Goal: Task Accomplishment & Management: Use online tool/utility

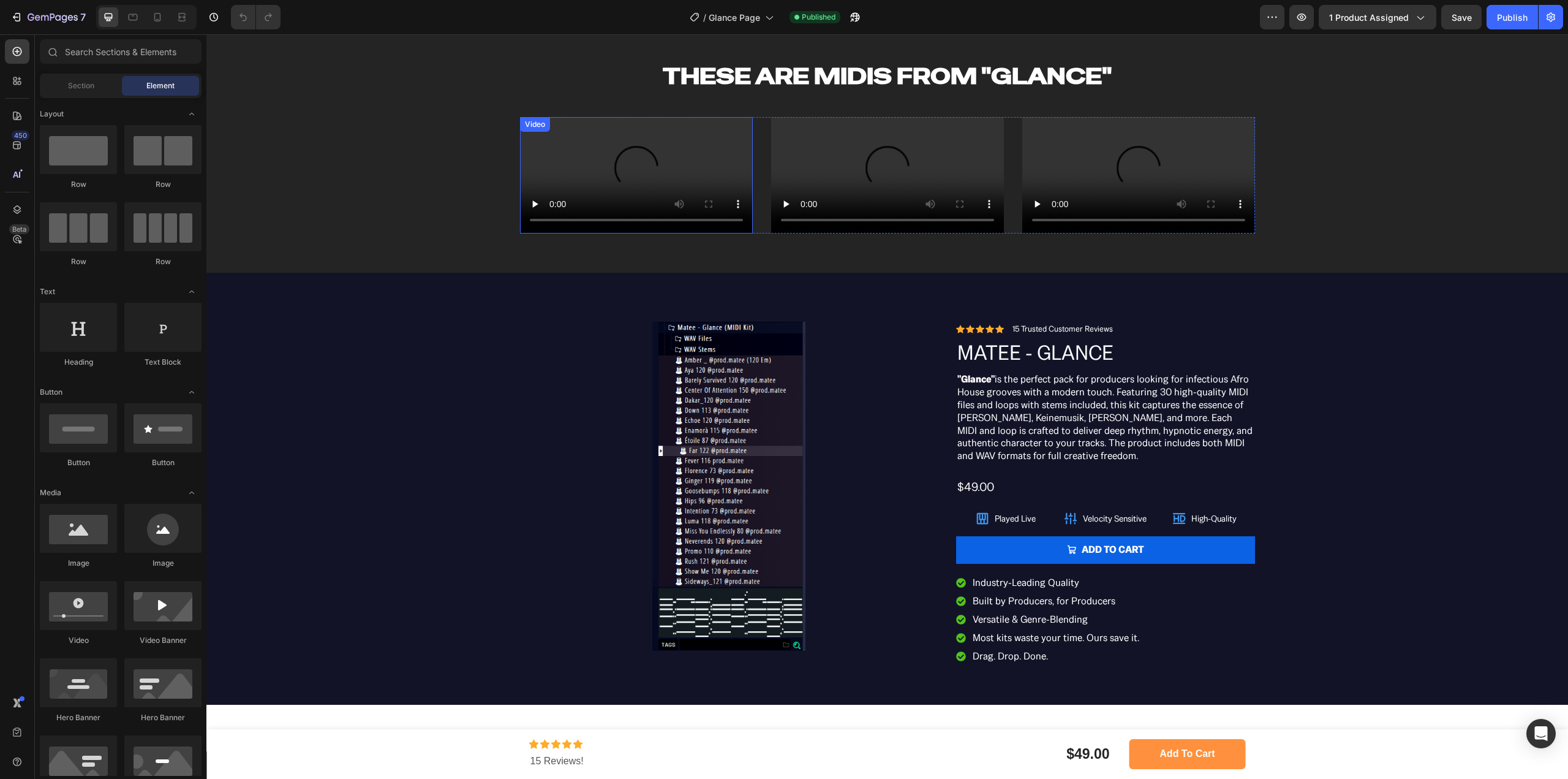
scroll to position [735, 0]
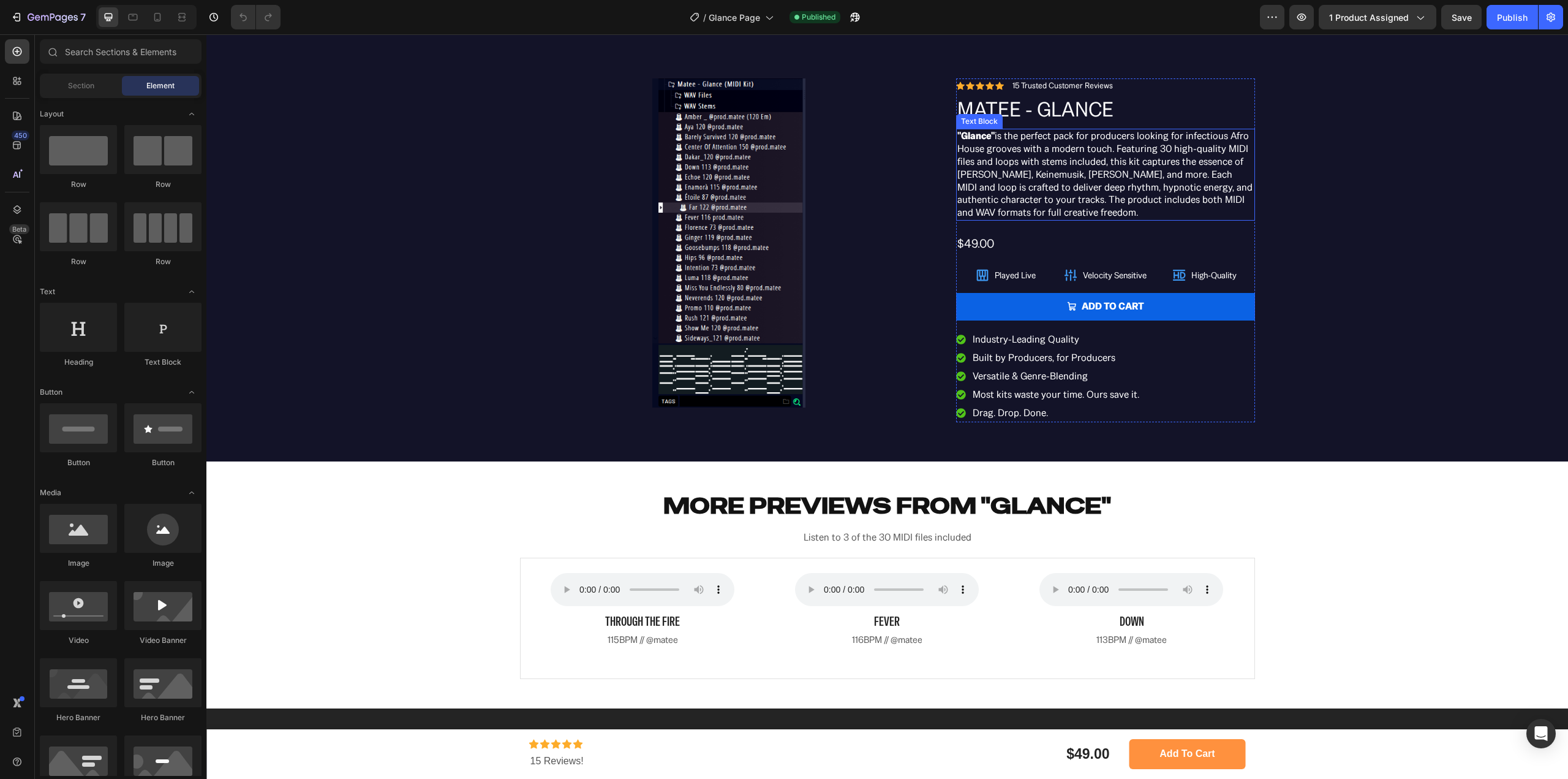
click at [1060, 219] on p ""Glance" is the perfect pack for producers looking for infectious Afro House gr…" at bounding box center [1106, 174] width 297 height 90
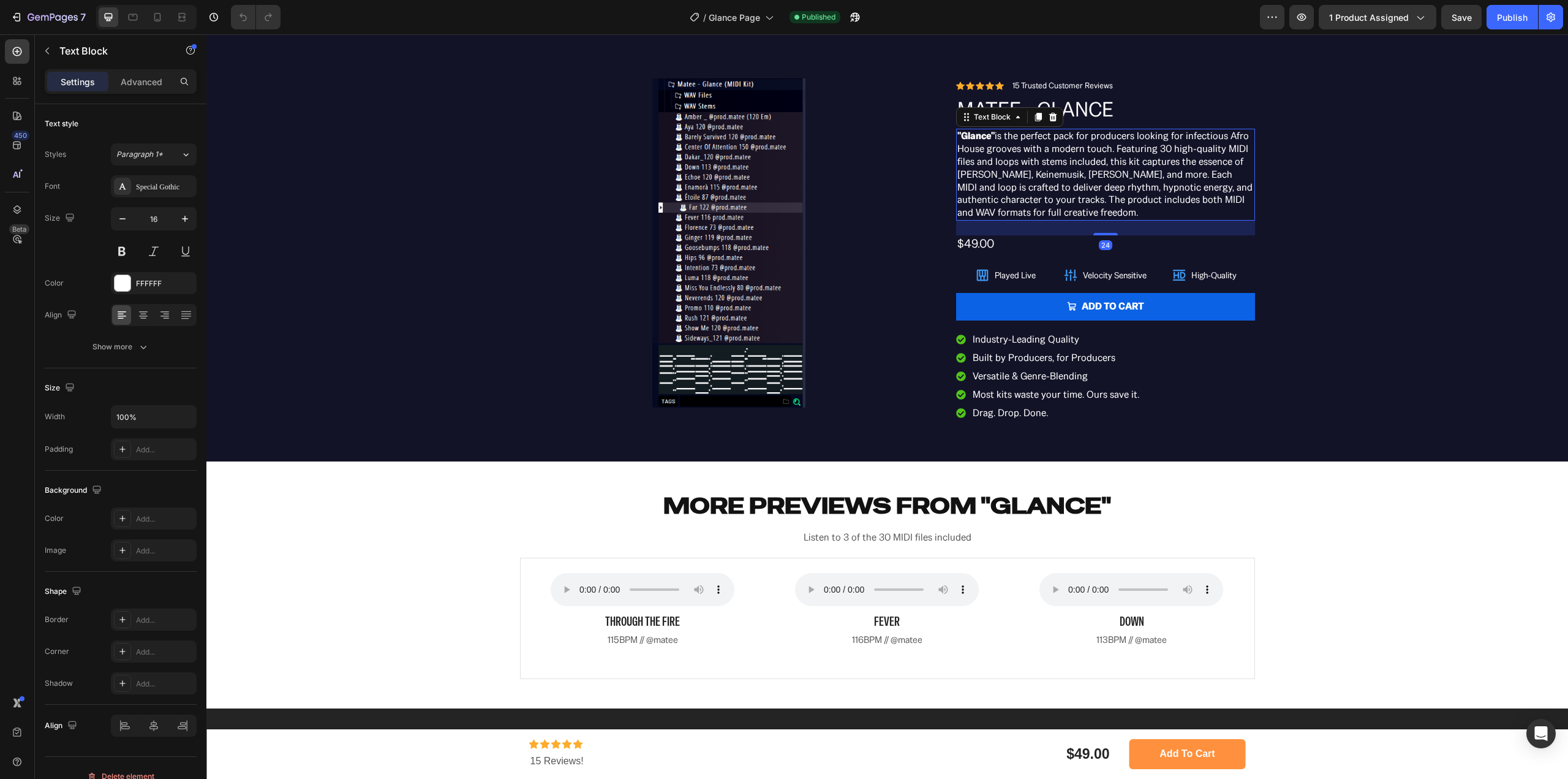
click at [1152, 219] on p ""Glance" is the perfect pack for producers looking for infectious Afro House gr…" at bounding box center [1106, 174] width 297 height 90
click at [1157, 219] on p ""Glance" is the perfect pack for producers looking for infectious Afro House gr…" at bounding box center [1106, 174] width 297 height 90
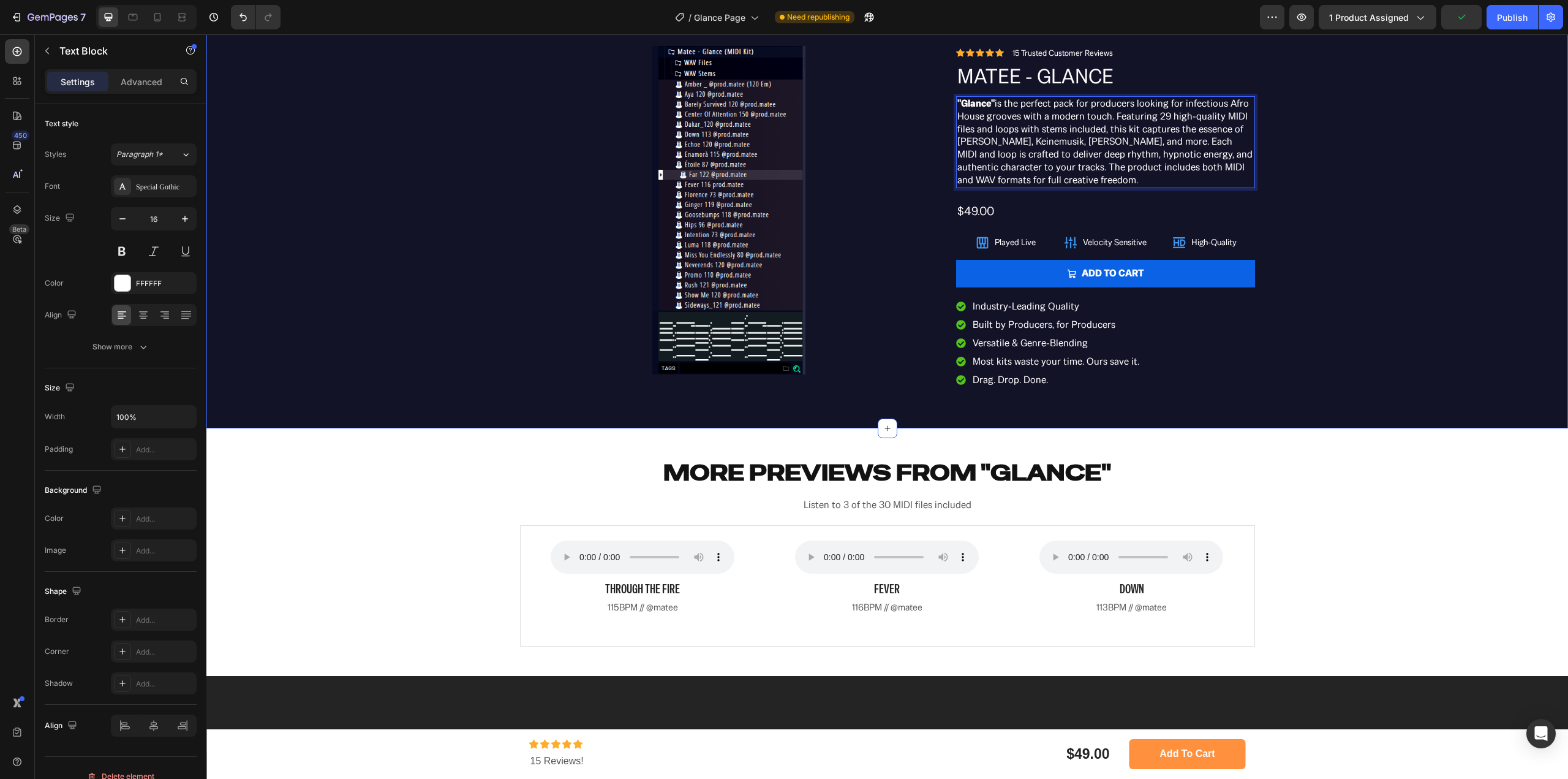
scroll to position [1103, 0]
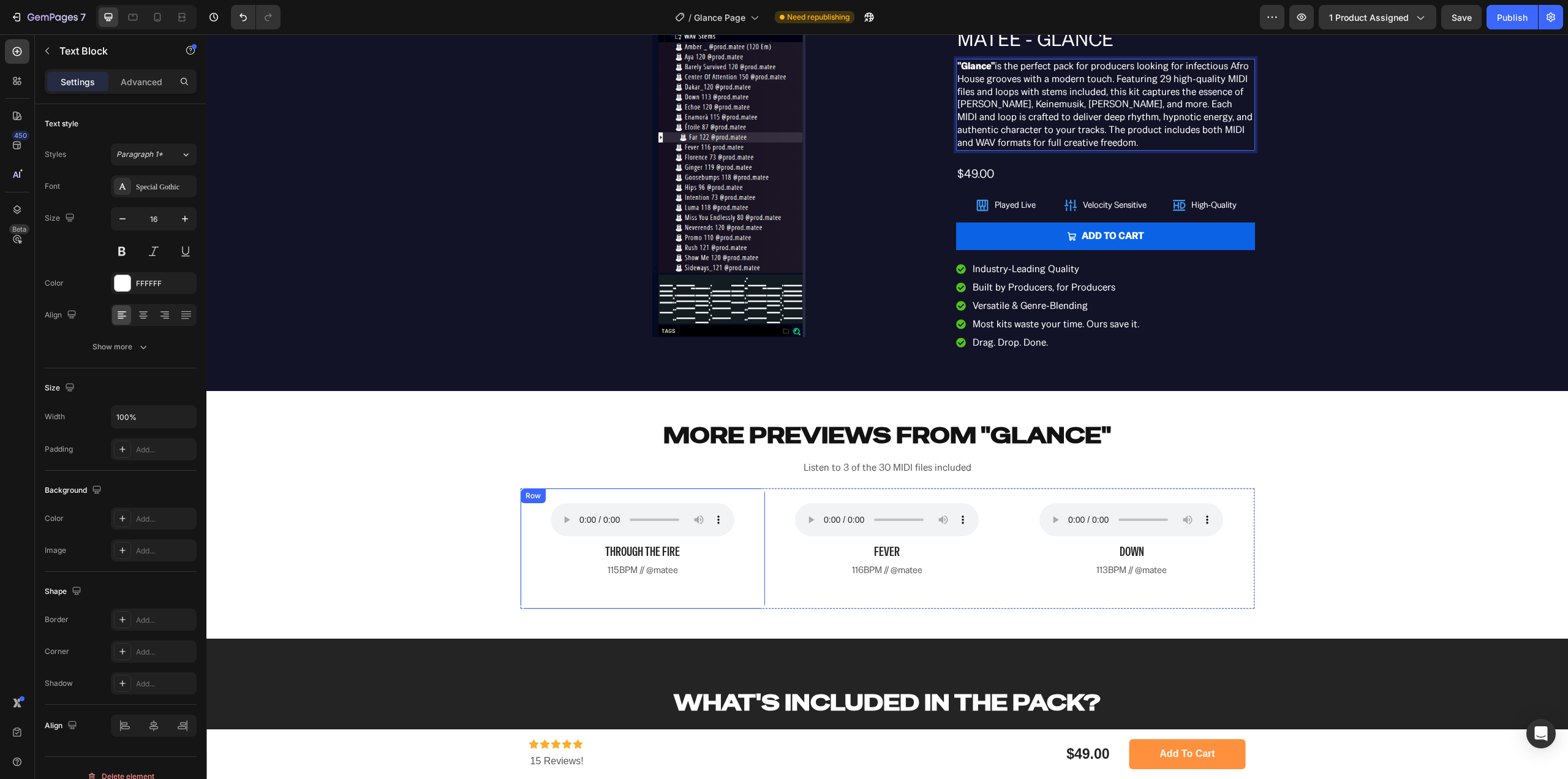
click at [649, 579] on div "Your browser does not support the audio element. Custom Code through the fire T…" at bounding box center [643, 548] width 215 height 90
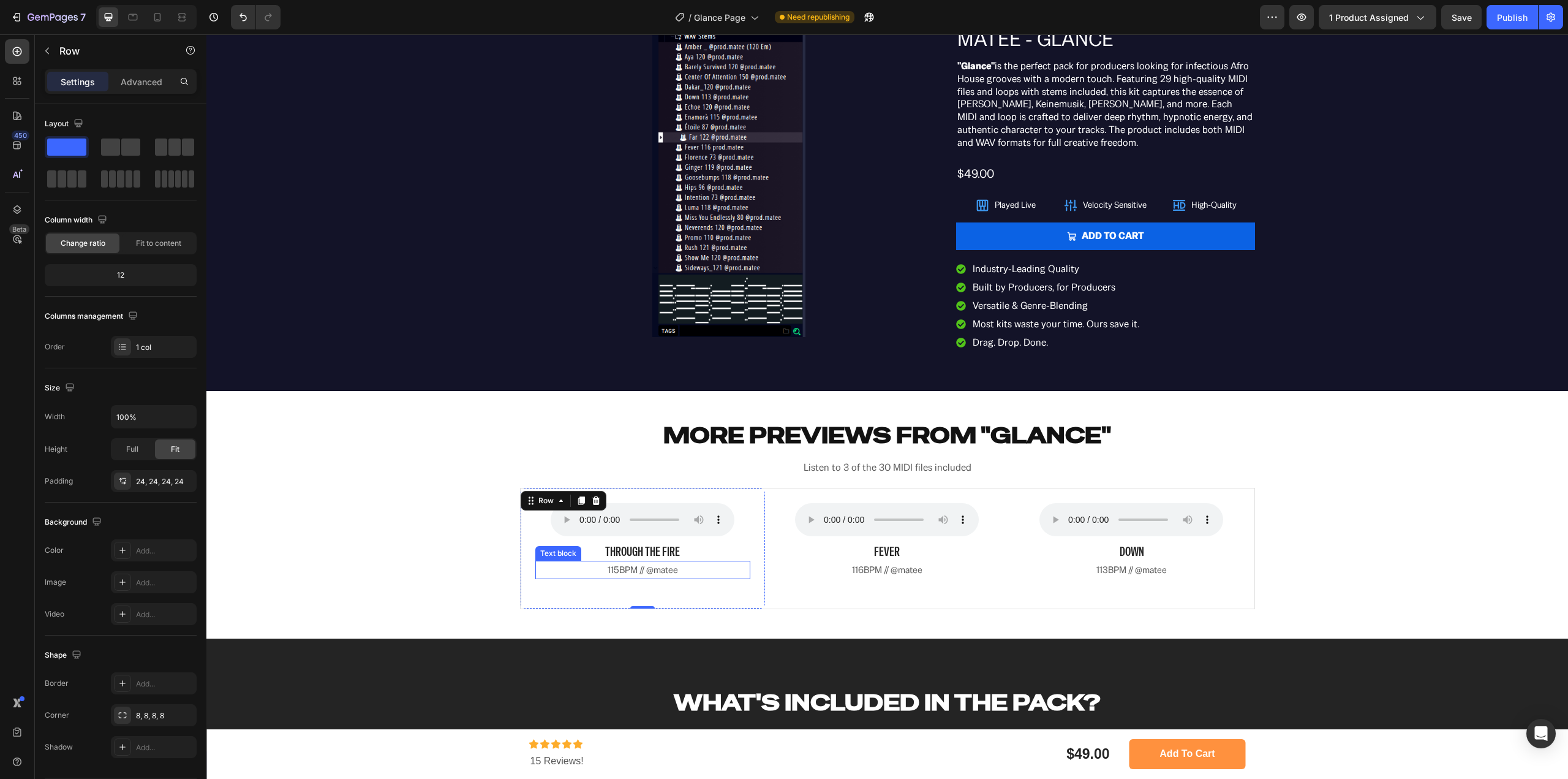
click at [653, 572] on span "115BPM // @matee" at bounding box center [643, 569] width 71 height 12
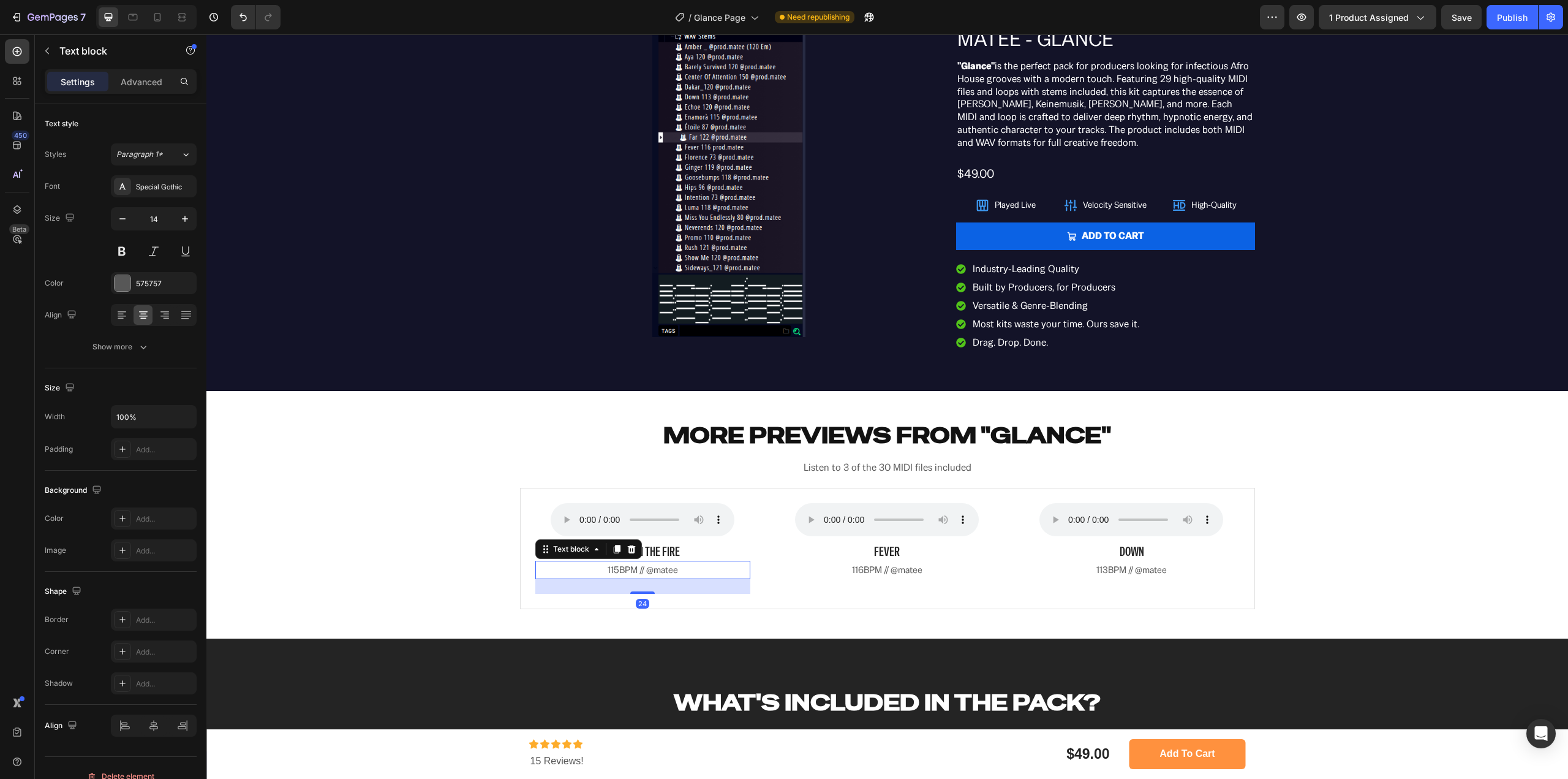
click at [686, 568] on p "115BPM // @matee" at bounding box center [643, 570] width 213 height 16
drag, startPoint x: 677, startPoint y: 570, endPoint x: 676, endPoint y: 563, distance: 7.1
click at [651, 565] on span "115BPM // @prod.matee" at bounding box center [643, 569] width 90 height 12
click at [676, 563] on span "115BPM // @prod.matee" at bounding box center [643, 569] width 90 height 12
drag, startPoint x: 707, startPoint y: 568, endPoint x: 635, endPoint y: 574, distance: 72.2
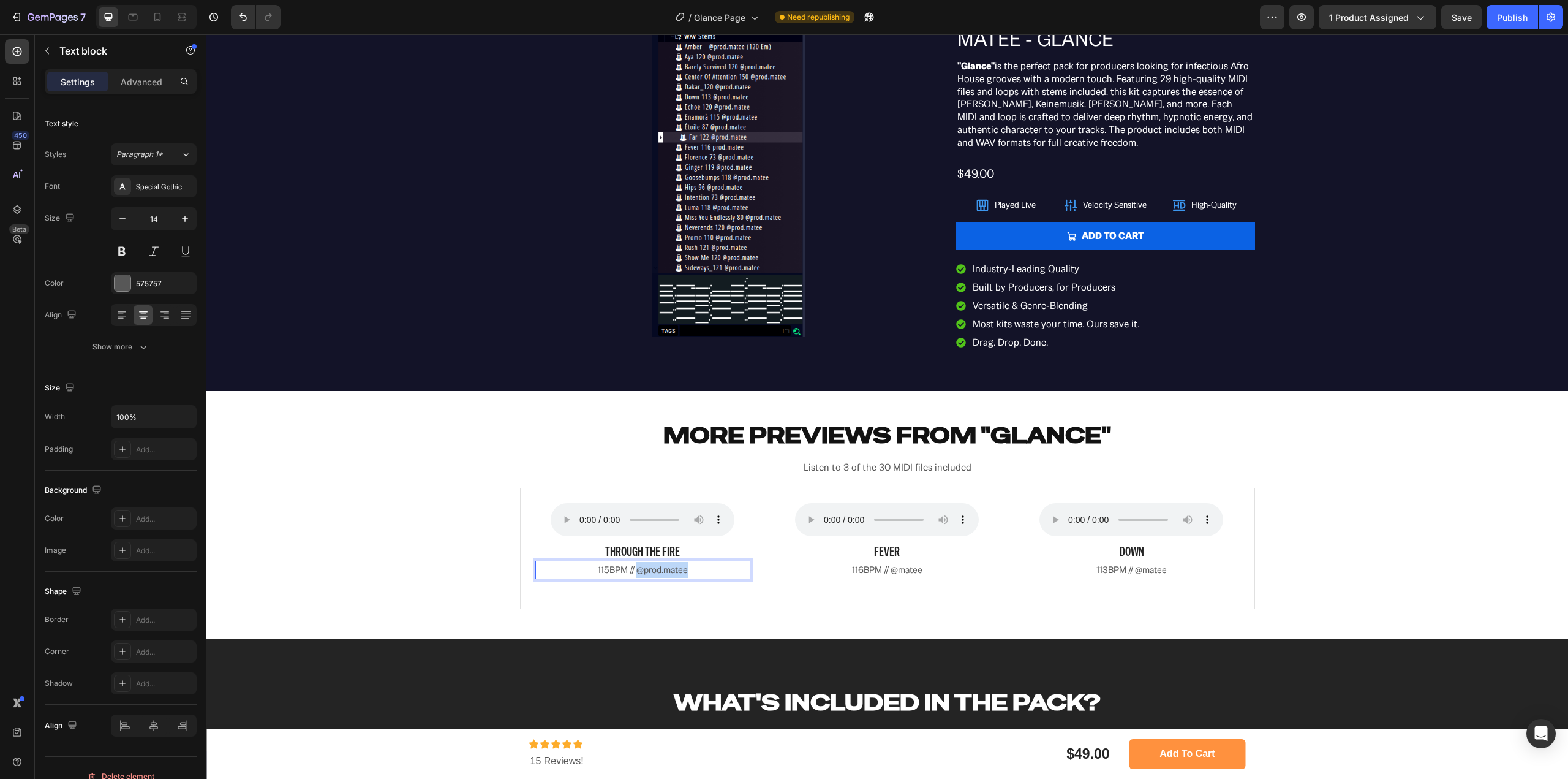
click at [635, 574] on p "115BPM // @prod.matee" at bounding box center [643, 570] width 213 height 16
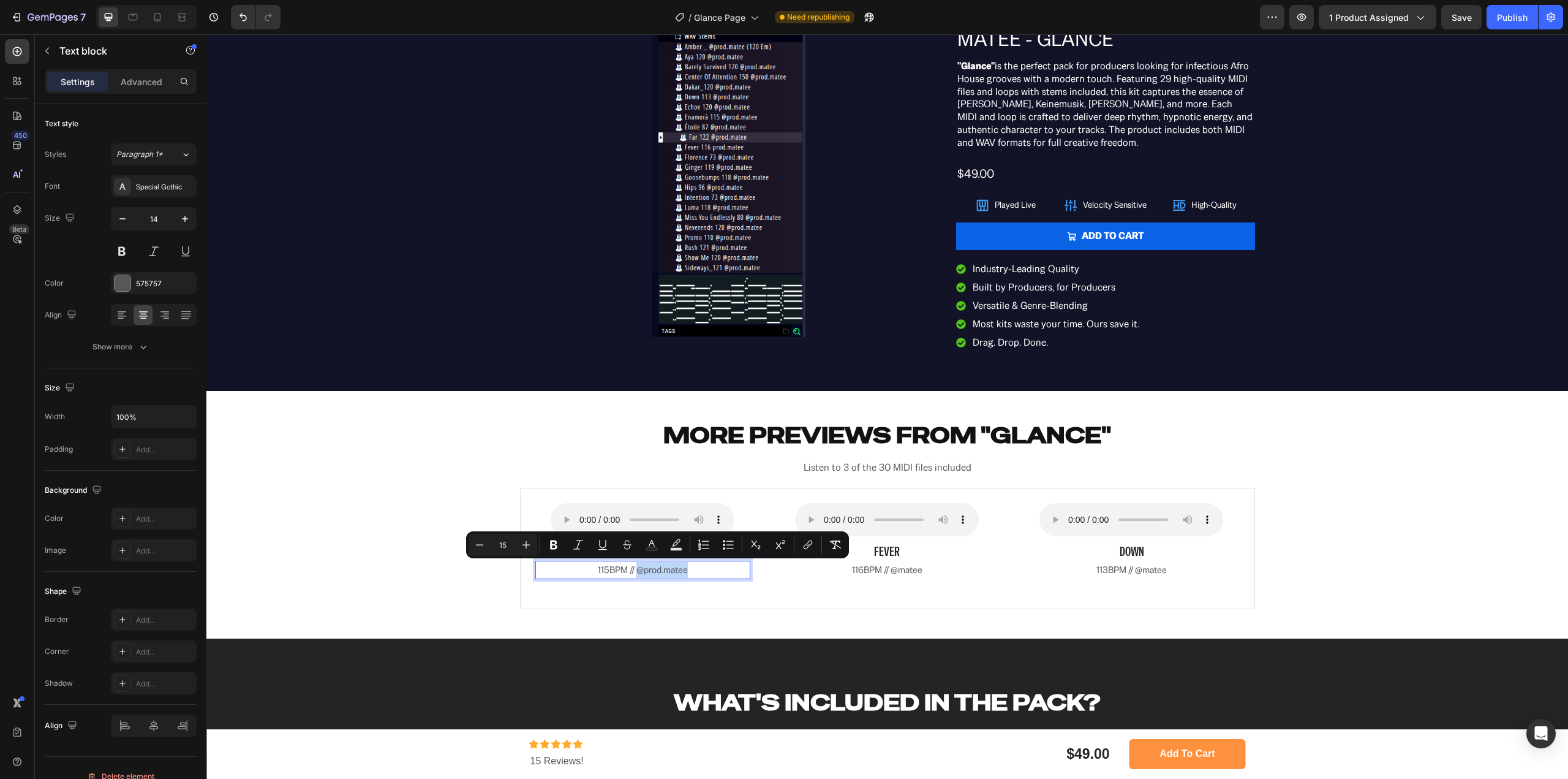
copy span "@prod.matee"
click at [933, 573] on p "116BPM // @matee" at bounding box center [887, 570] width 213 height 16
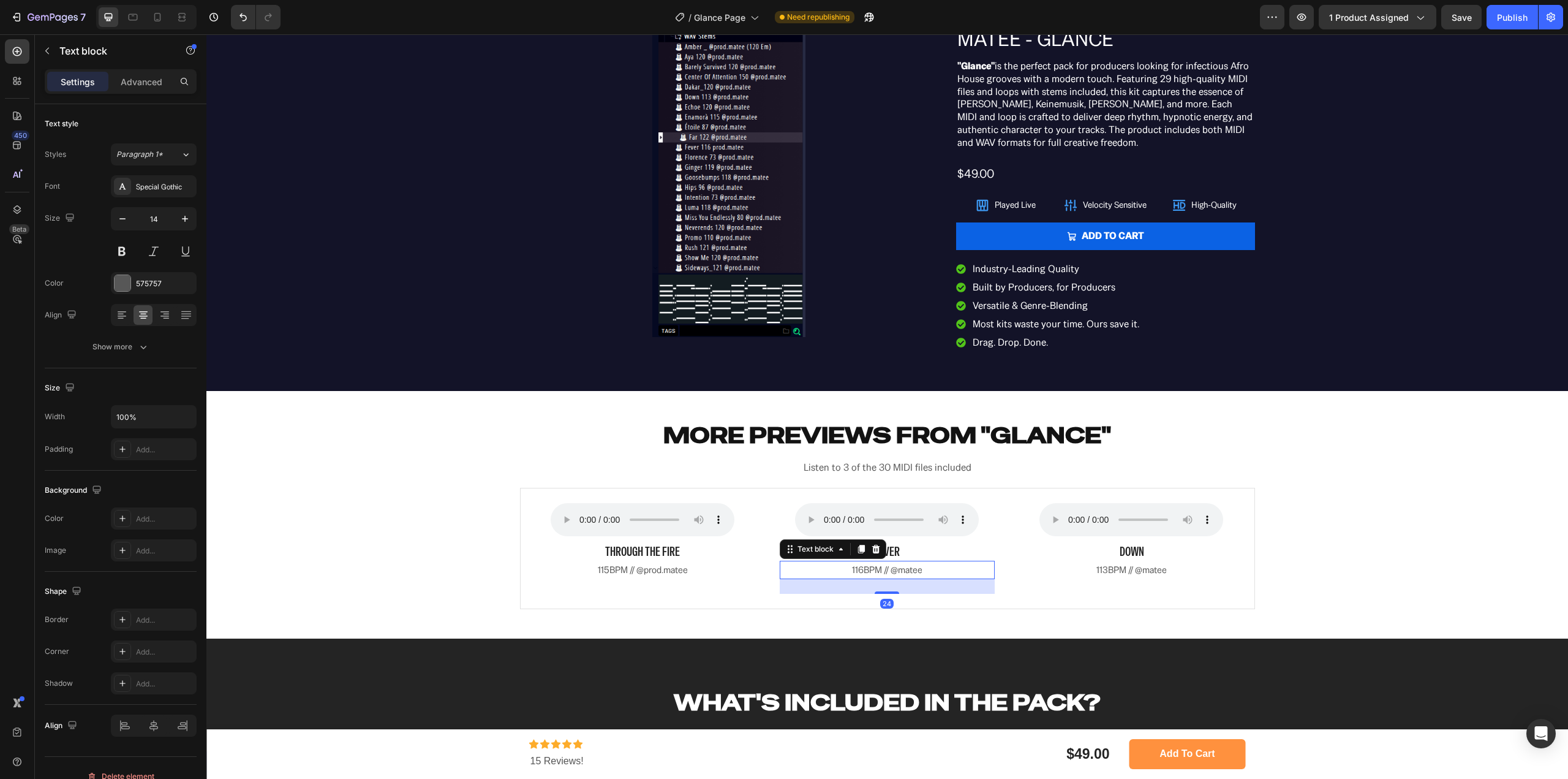
click at [923, 568] on p "116BPM // @matee" at bounding box center [887, 570] width 213 height 16
drag, startPoint x: 928, startPoint y: 573, endPoint x: 890, endPoint y: 577, distance: 38.2
click at [890, 577] on p "116BPM // @matee" at bounding box center [887, 570] width 213 height 16
click at [1129, 570] on span "113BPM // @matee" at bounding box center [1132, 569] width 71 height 12
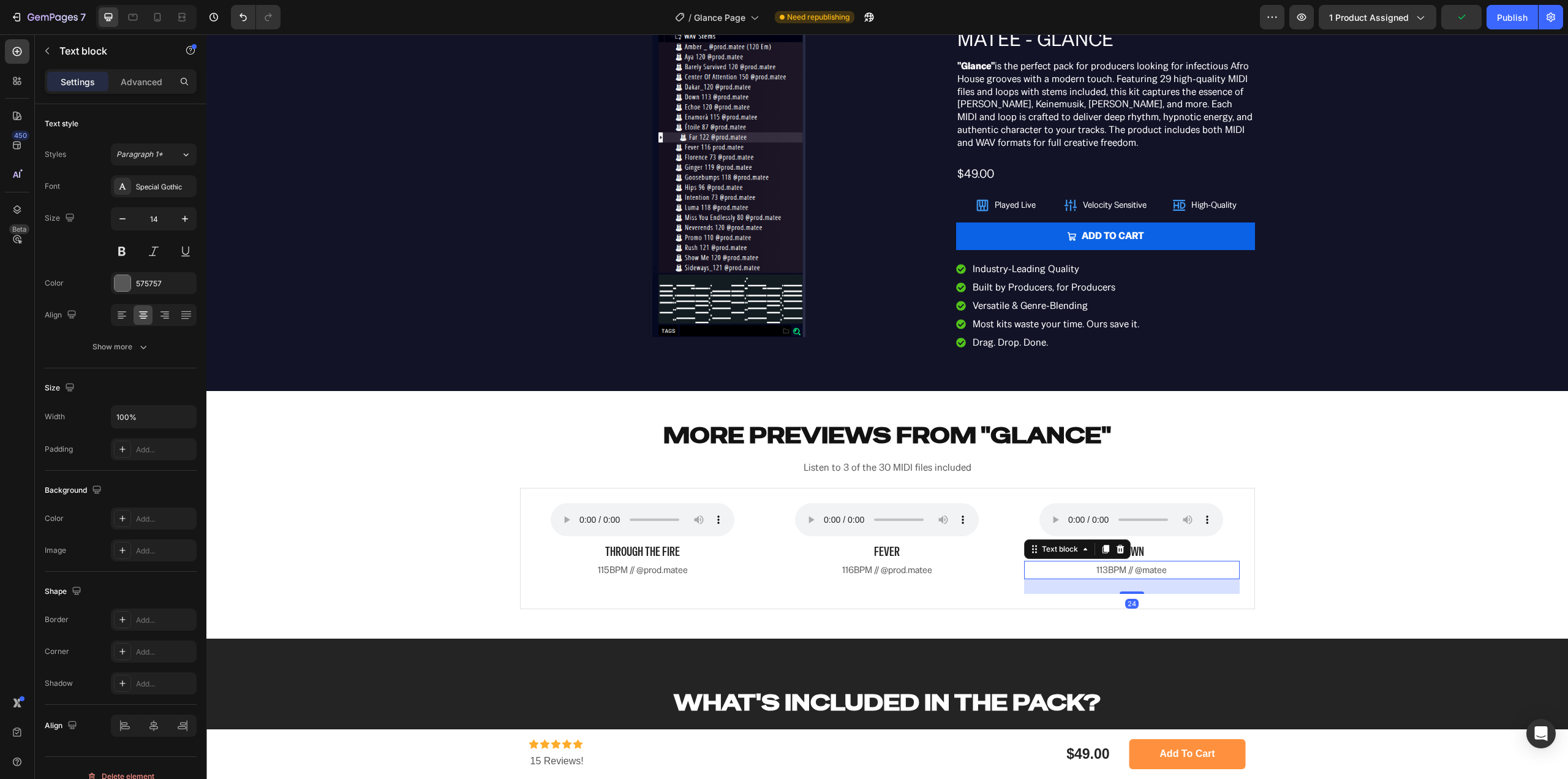
click at [1139, 571] on span "113BPM // @matee" at bounding box center [1132, 569] width 71 height 12
click at [1166, 573] on p "113BPM // @matee" at bounding box center [1132, 570] width 213 height 16
drag, startPoint x: 1178, startPoint y: 573, endPoint x: 1134, endPoint y: 575, distance: 44.0
click at [1134, 575] on p "113BPM // @matee" at bounding box center [1132, 570] width 213 height 16
click at [1462, 11] on div "Save" at bounding box center [1462, 18] width 20 height 13
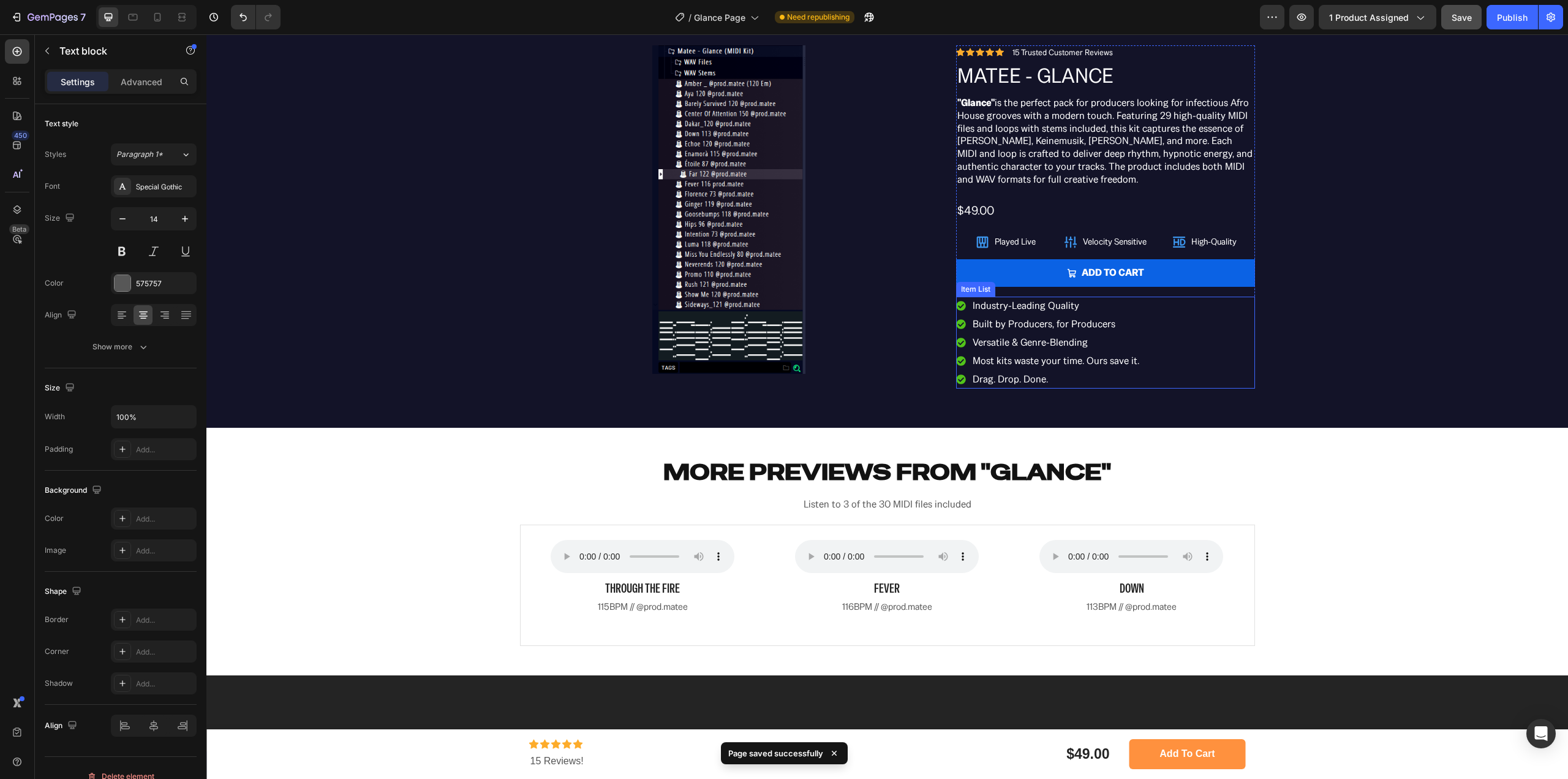
scroll to position [1164, 0]
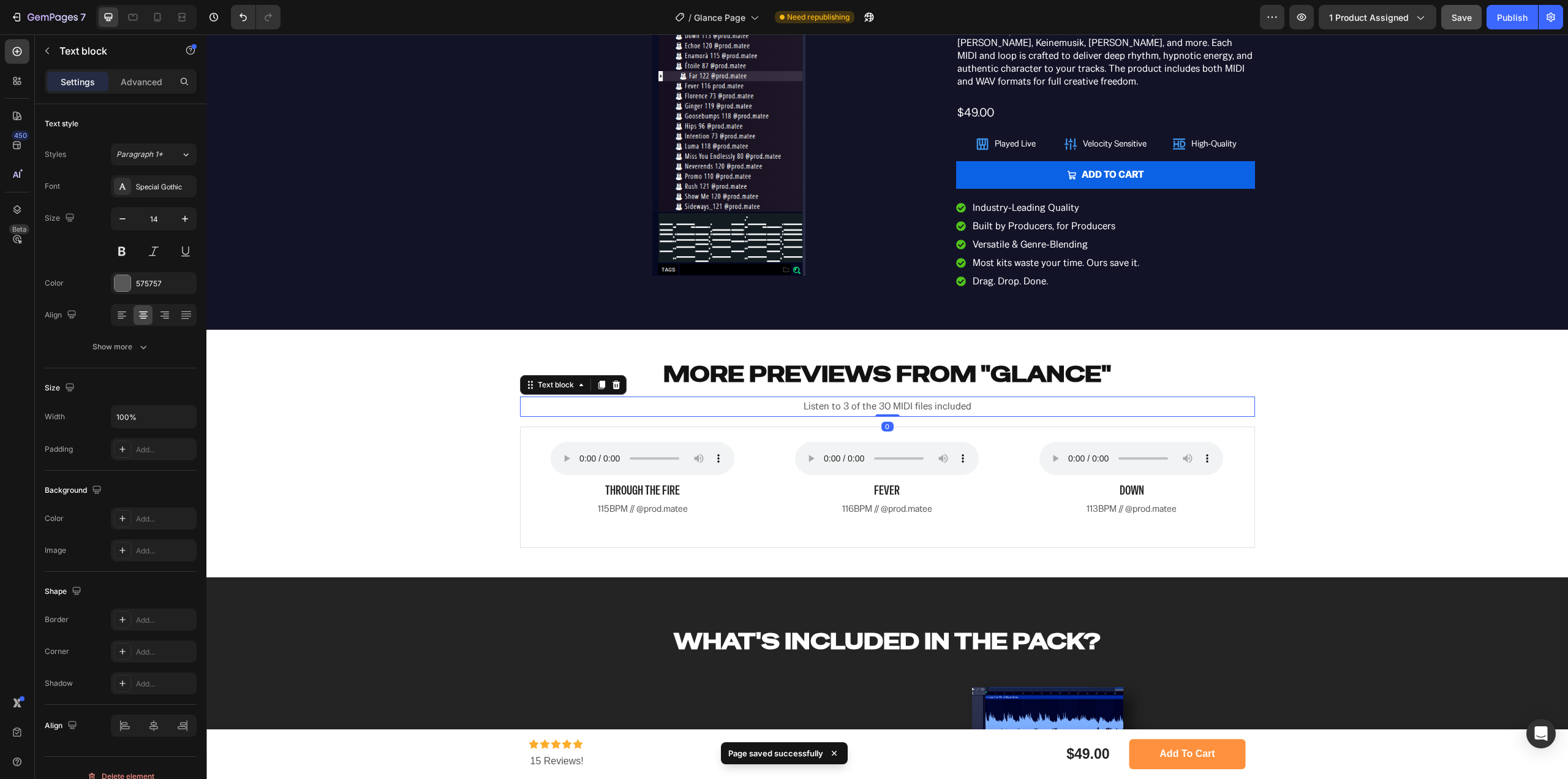
click at [880, 409] on p "Listen to 3 of the 30 MIDI files included" at bounding box center [887, 406] width 733 height 18
click at [885, 405] on p "Listen to 3 of the 30 MIDI files included" at bounding box center [887, 406] width 733 height 18
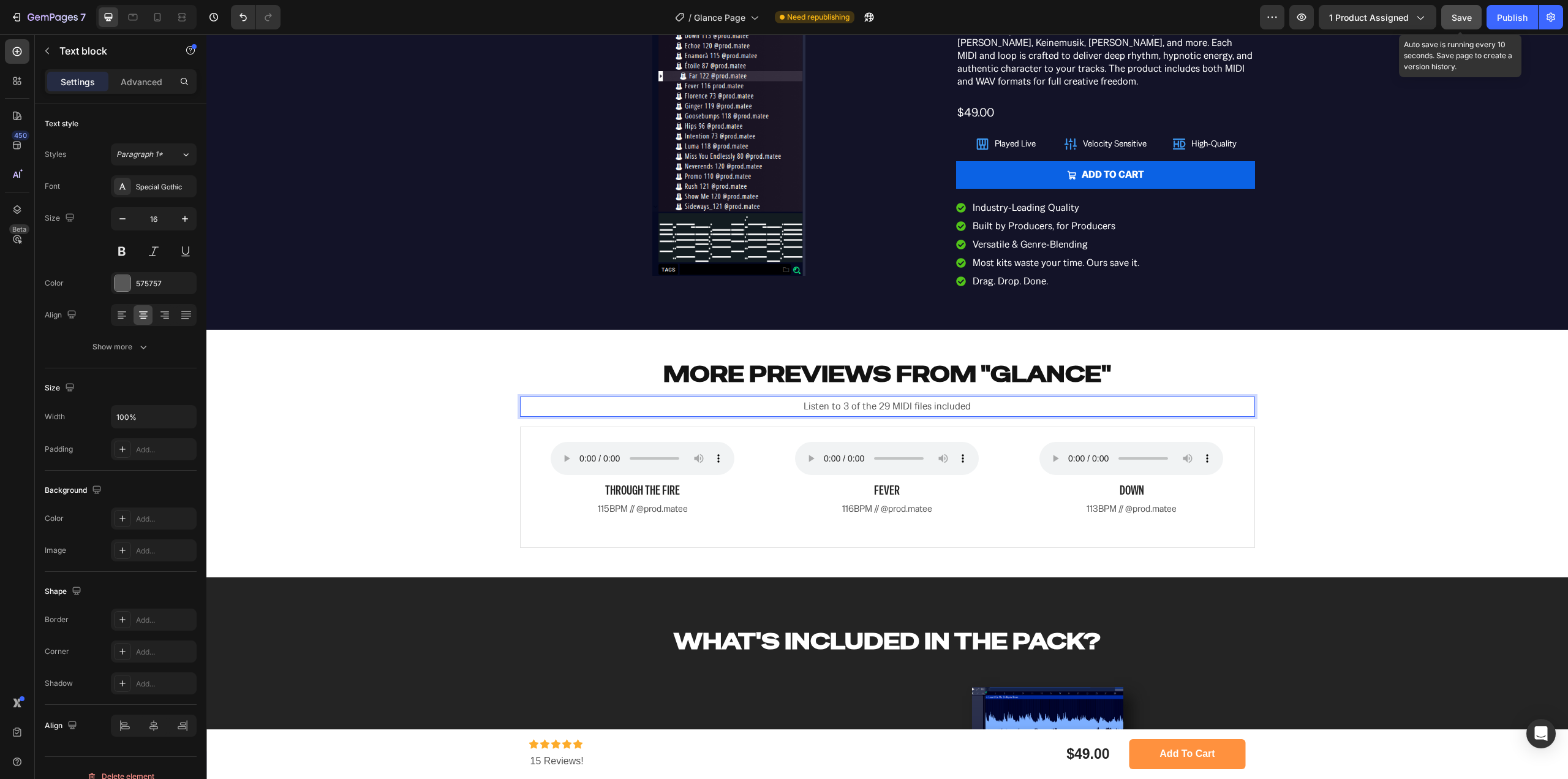
click at [1461, 18] on span "Save" at bounding box center [1462, 18] width 20 height 10
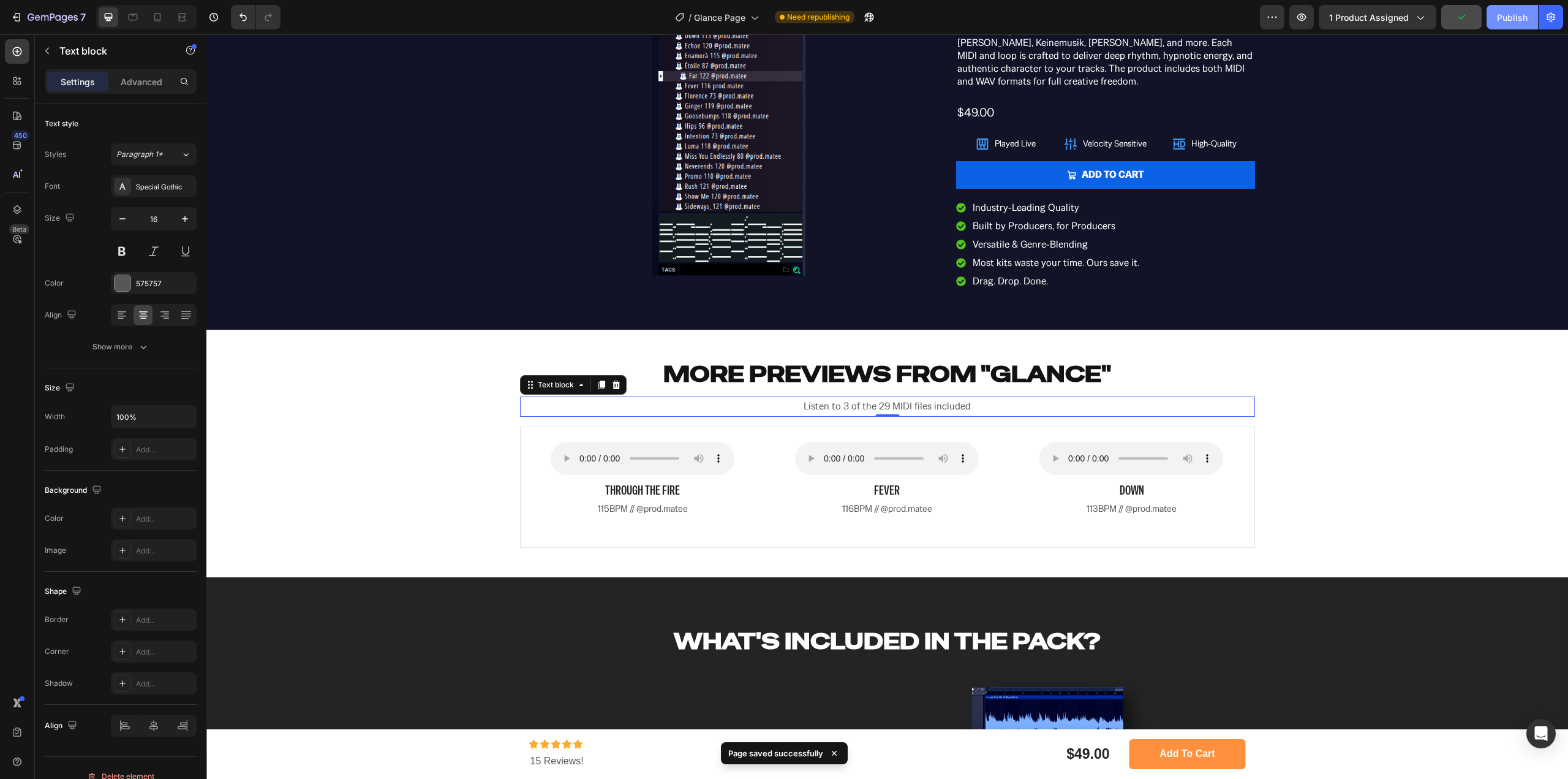
drag, startPoint x: 1499, startPoint y: 20, endPoint x: 1498, endPoint y: 27, distance: 7.1
click at [1499, 19] on div "Publish" at bounding box center [1512, 18] width 31 height 13
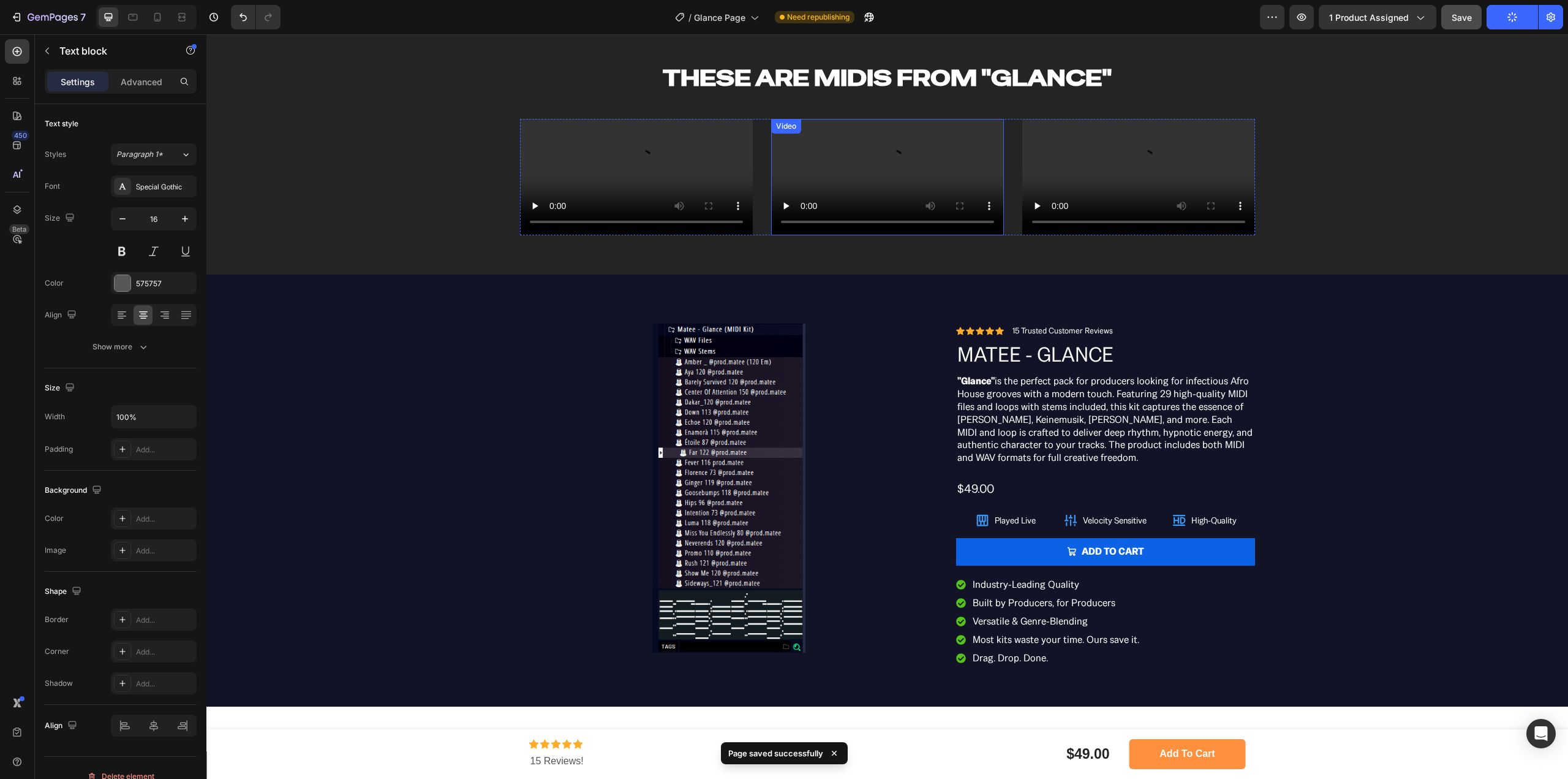
scroll to position [797, 0]
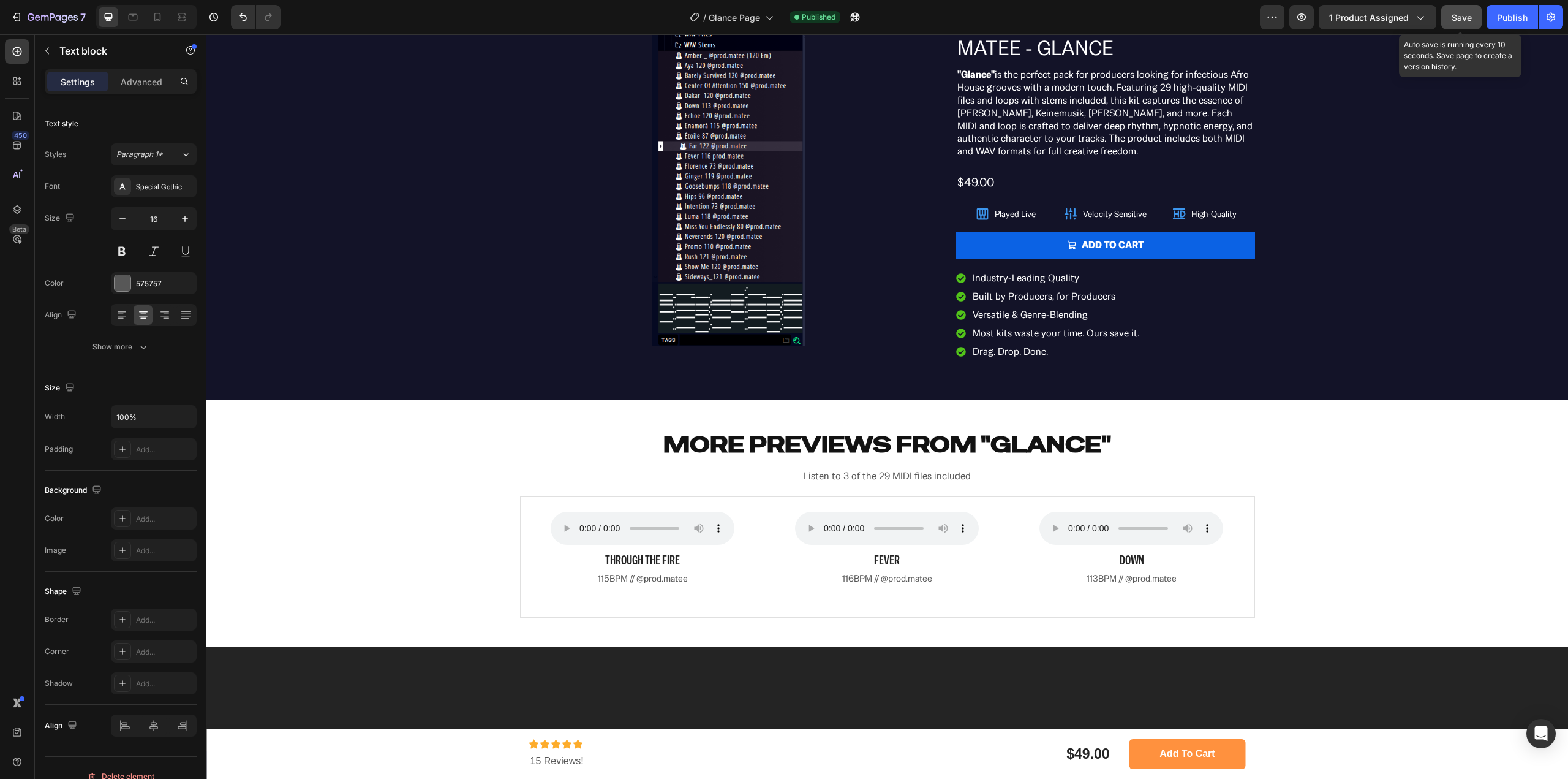
click at [1468, 11] on div "Save" at bounding box center [1462, 18] width 20 height 13
click at [1514, 12] on div "Publish" at bounding box center [1512, 18] width 31 height 13
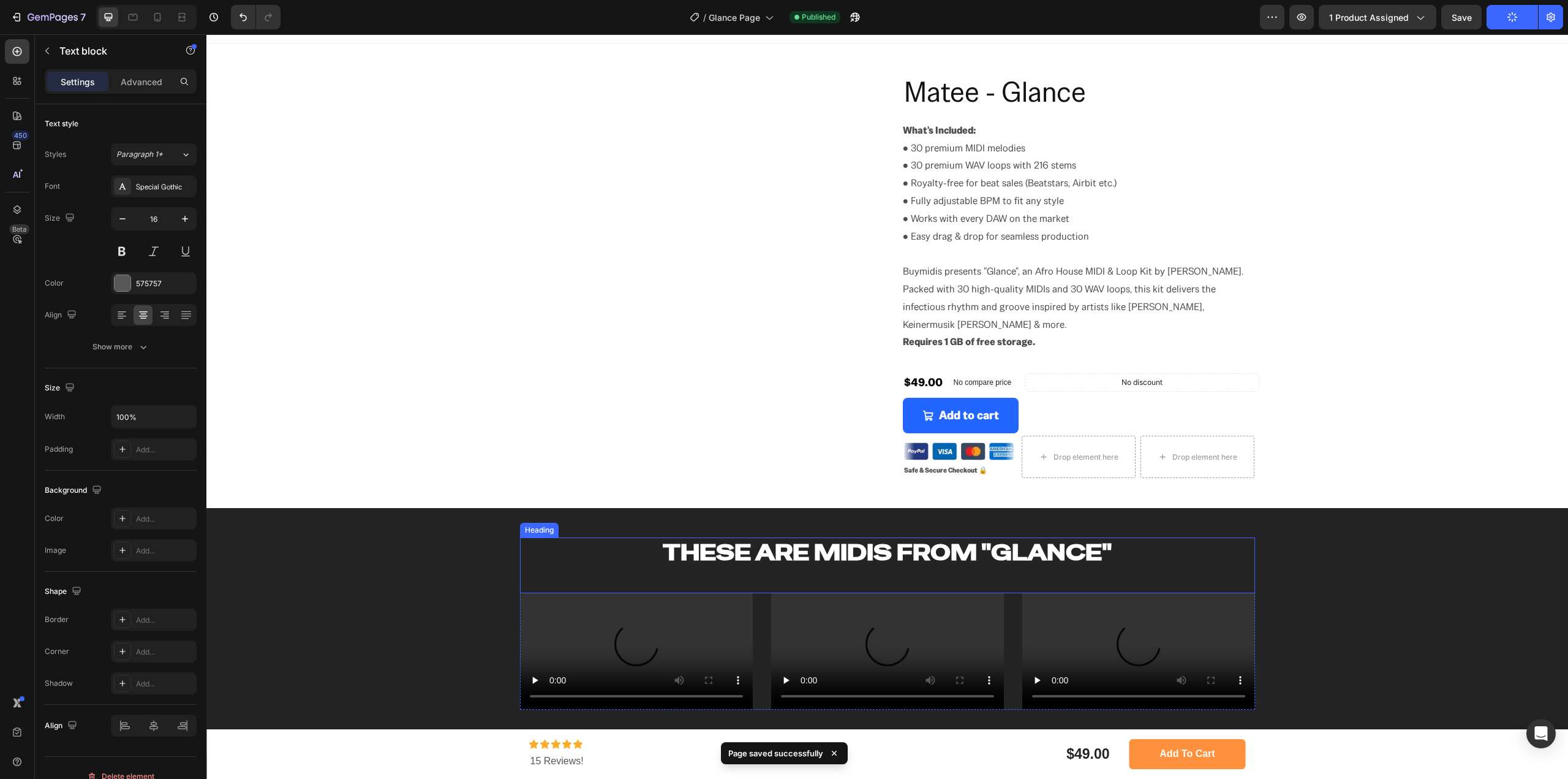
scroll to position [0, 0]
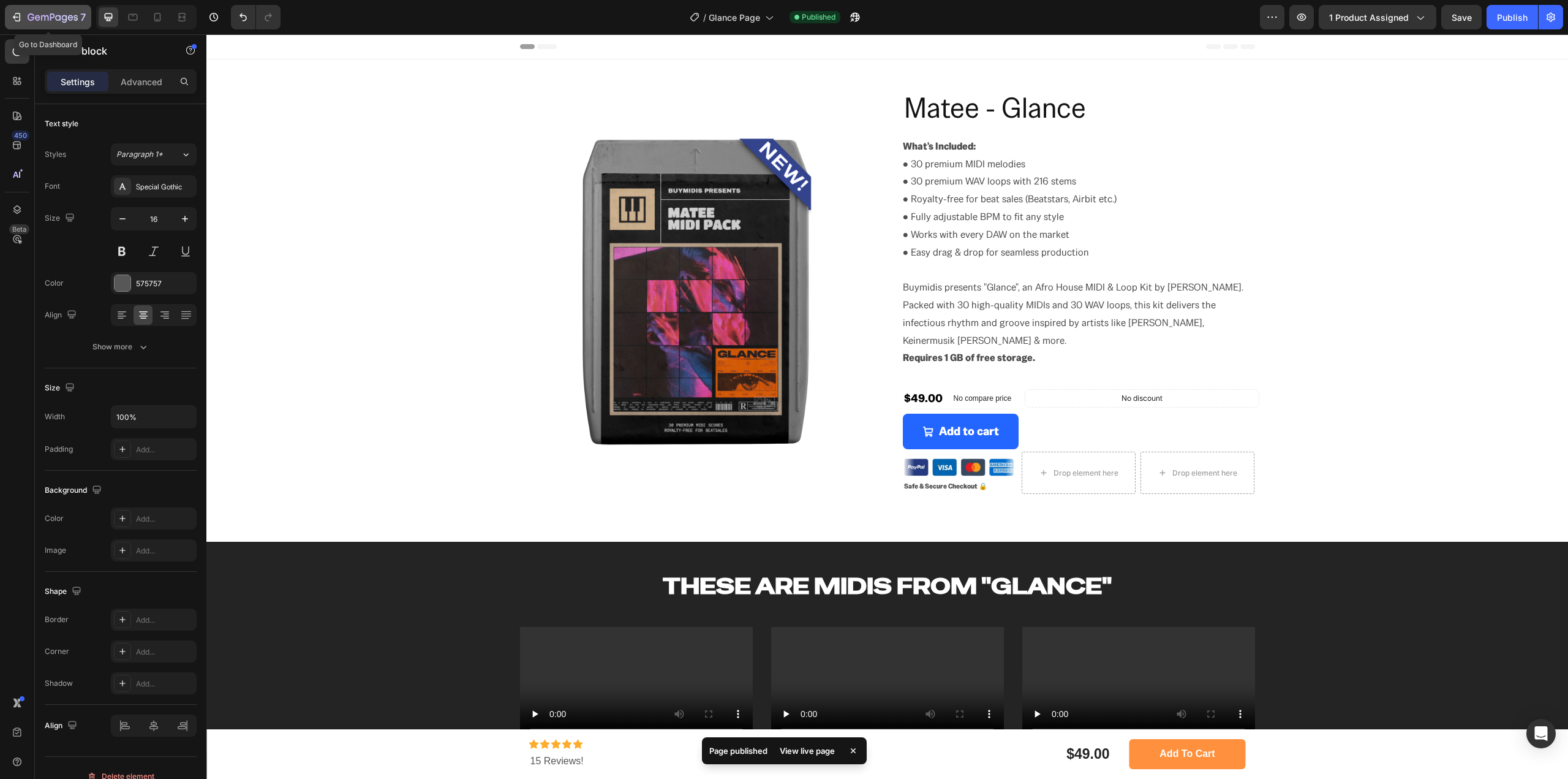
click at [28, 28] on button "7" at bounding box center [48, 16] width 86 height 24
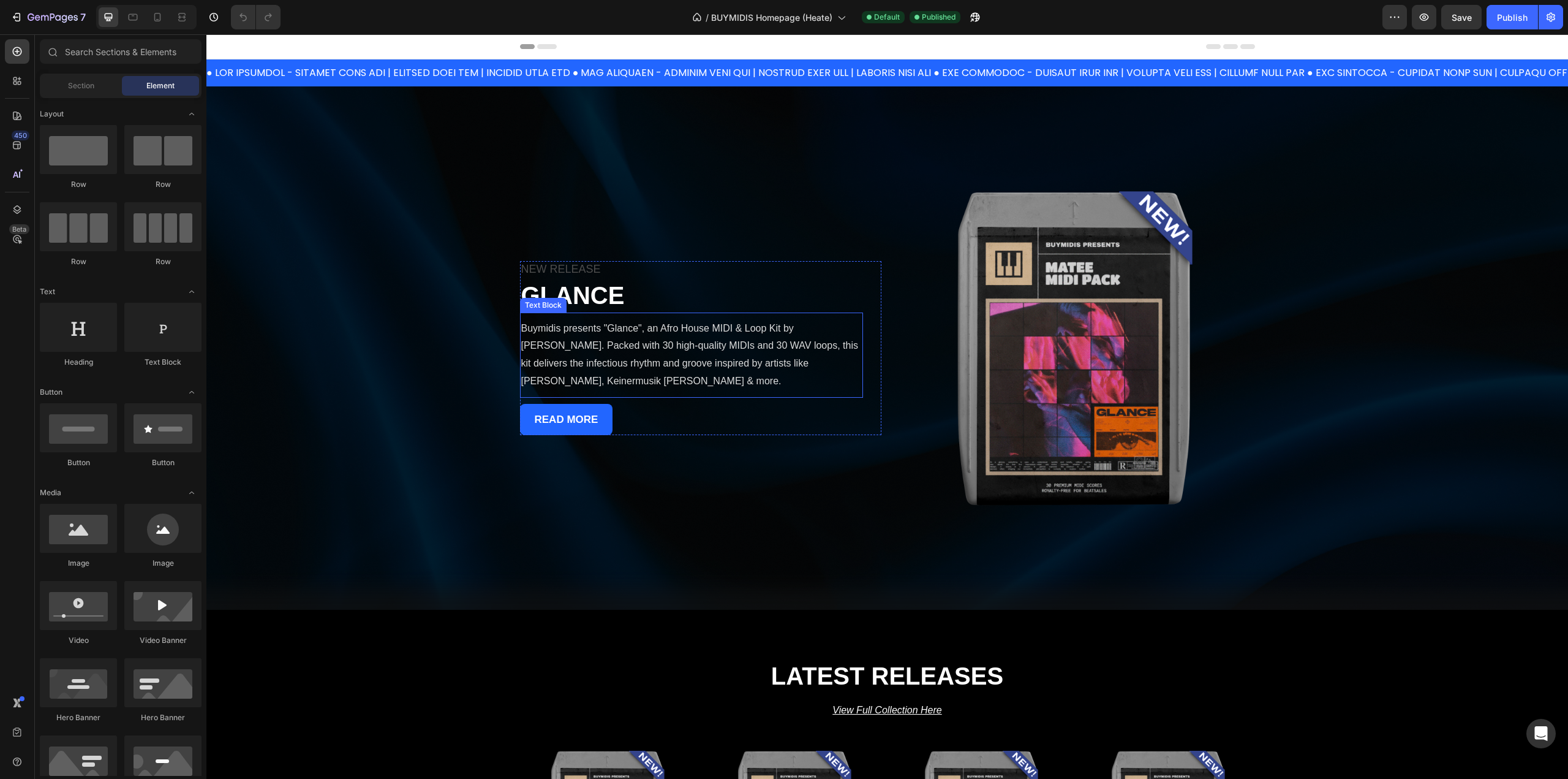
click at [638, 358] on p "Buymidis presents "Glance", an Afro House MIDI & Loop Kit by [PERSON_NAME]. Pac…" at bounding box center [692, 355] width 341 height 71
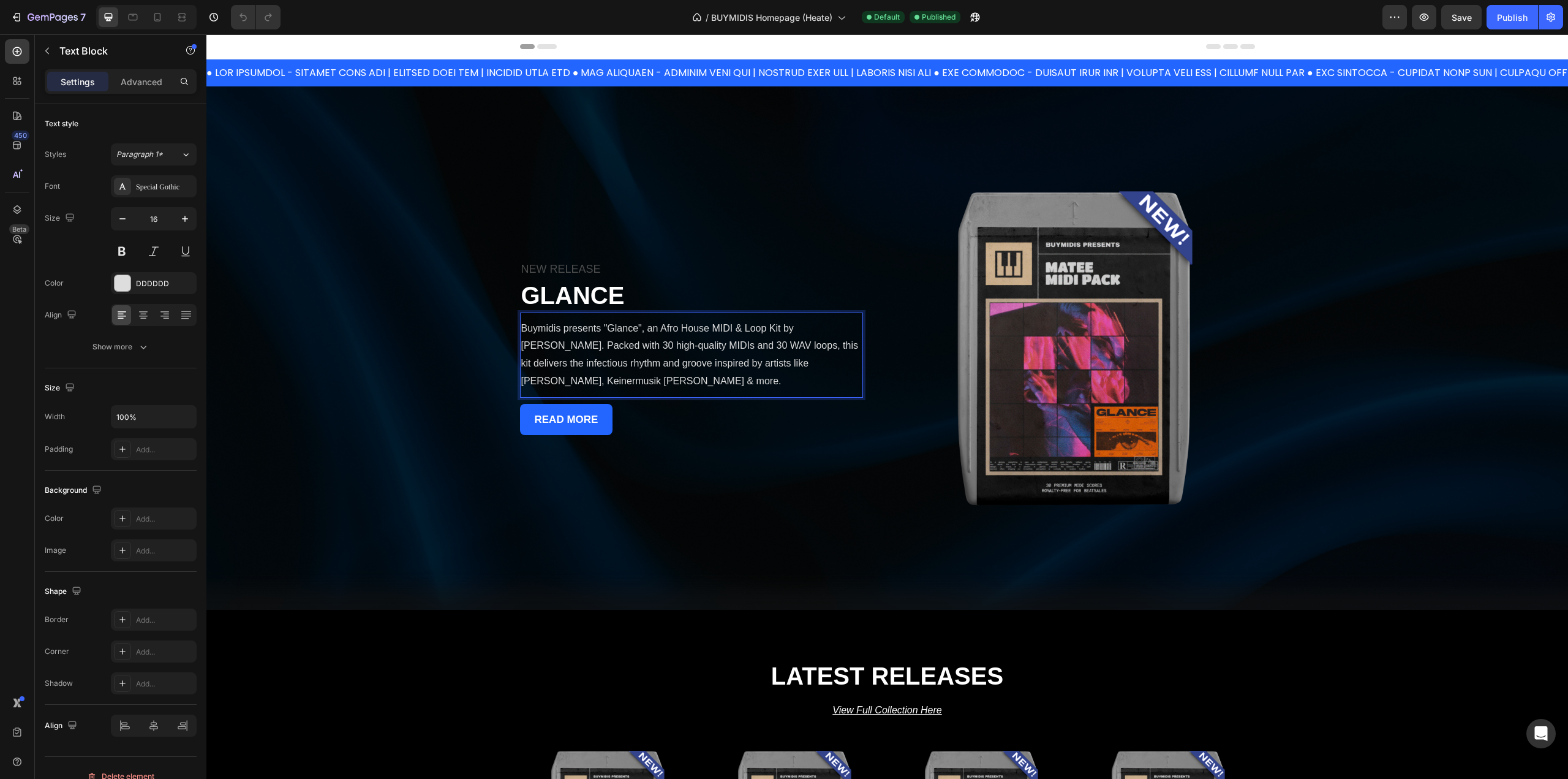
click at [635, 355] on p "Buymidis presents "Glance", an Afro House MIDI & Loop Kit by [PERSON_NAME]. Pac…" at bounding box center [692, 355] width 341 height 71
click at [531, 354] on p "Buymidis presents "Glance", an Afro House MIDI & Loop Kit by [PERSON_NAME]. Pac…" at bounding box center [692, 355] width 341 height 71
click at [1505, 12] on div "Publish" at bounding box center [1512, 18] width 31 height 13
